Goal: Task Accomplishment & Management: Use online tool/utility

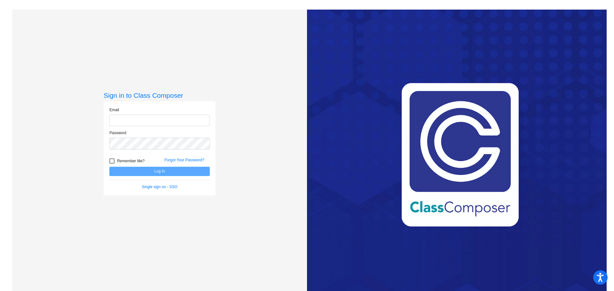
type input "[PERSON_NAME][EMAIL_ADDRESS][PERSON_NAME][DOMAIN_NAME]"
drag, startPoint x: 112, startPoint y: 159, endPoint x: 128, endPoint y: 168, distance: 18.3
click at [112, 160] on div at bounding box center [111, 161] width 5 height 5
click at [112, 164] on input "Remember Me?" at bounding box center [112, 164] width 0 height 0
checkbox input "true"
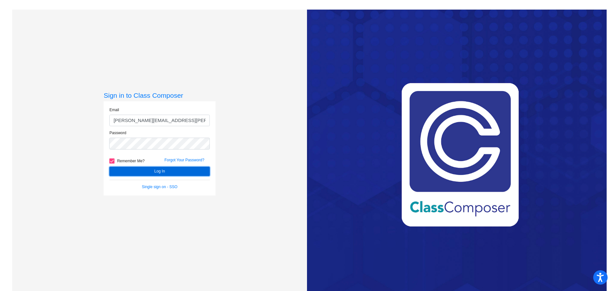
click at [137, 169] on button "Log In" at bounding box center [159, 171] width 100 height 9
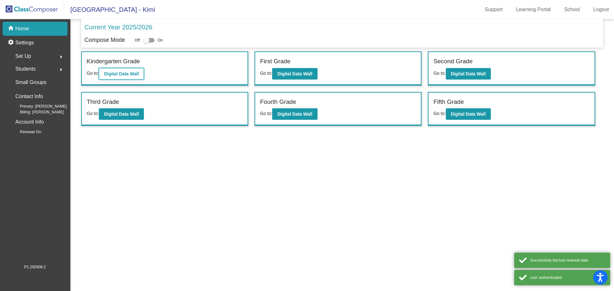
click at [118, 75] on b "Digital Data Wall" at bounding box center [121, 73] width 35 height 5
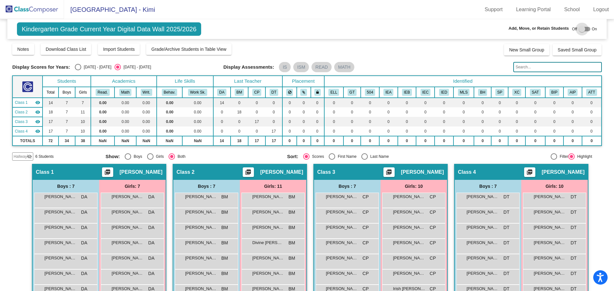
click at [579, 28] on div at bounding box center [582, 29] width 6 height 6
checkbox input "true"
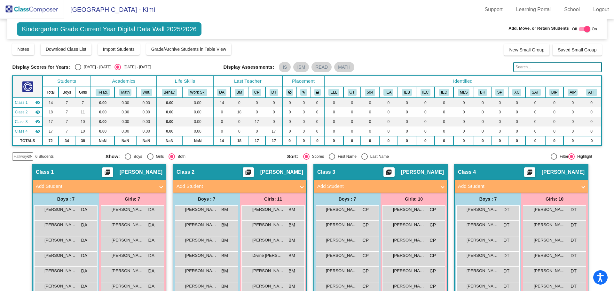
scroll to position [64, 0]
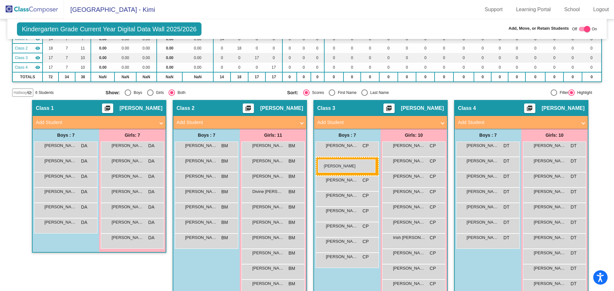
drag, startPoint x: 53, startPoint y: 194, endPoint x: 318, endPoint y: 160, distance: 266.6
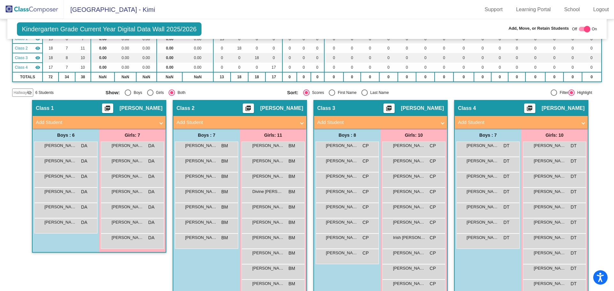
scroll to position [0, 0]
